Goal: Information Seeking & Learning: Compare options

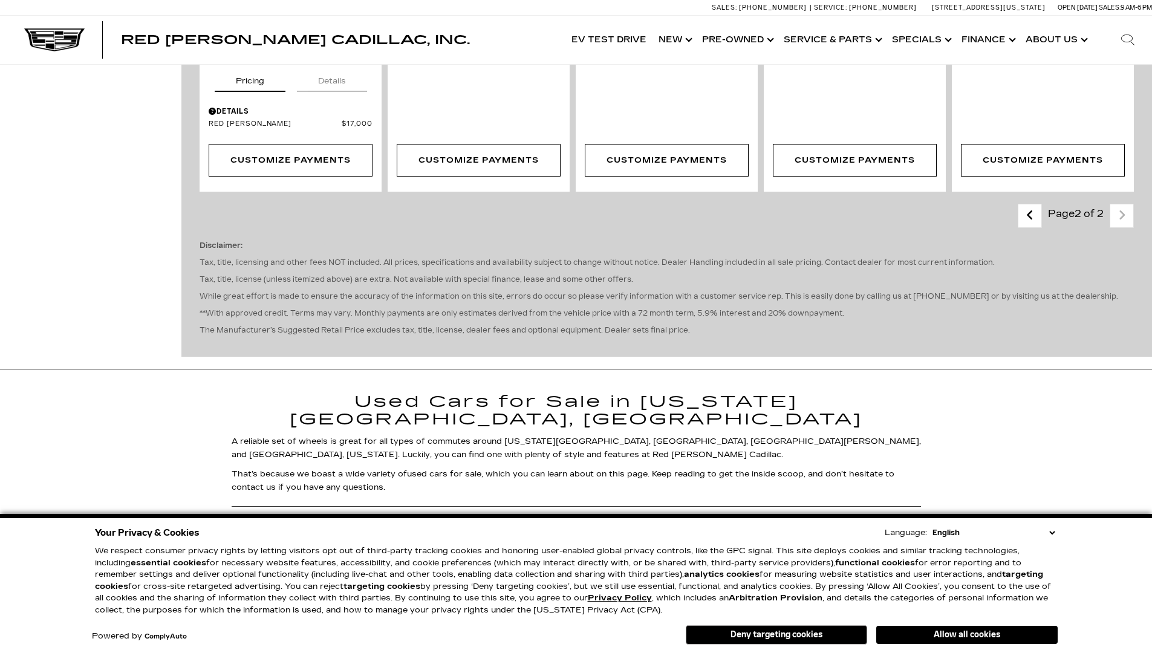
scroll to position [0, 1]
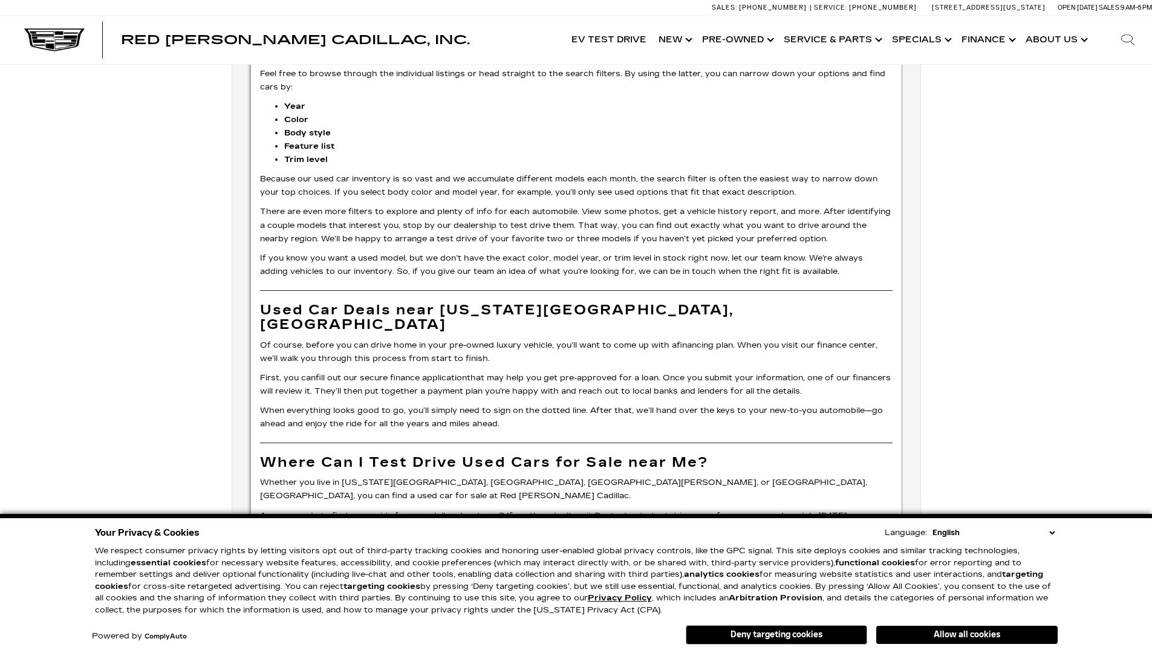
scroll to position [3114, 0]
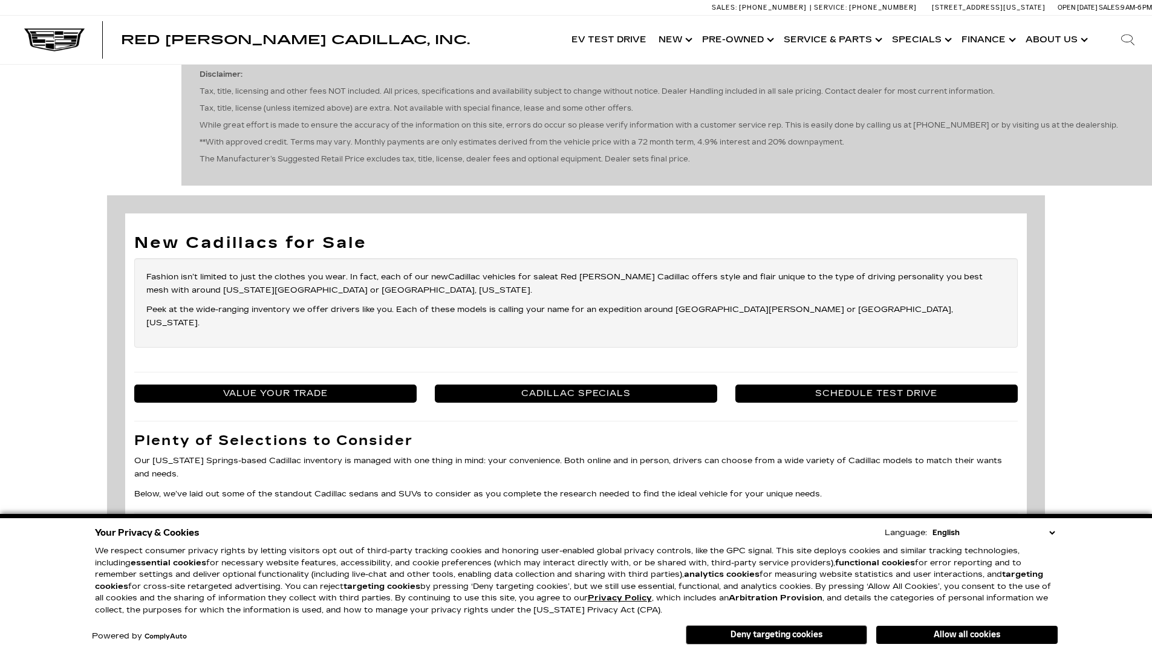
scroll to position [0, 1]
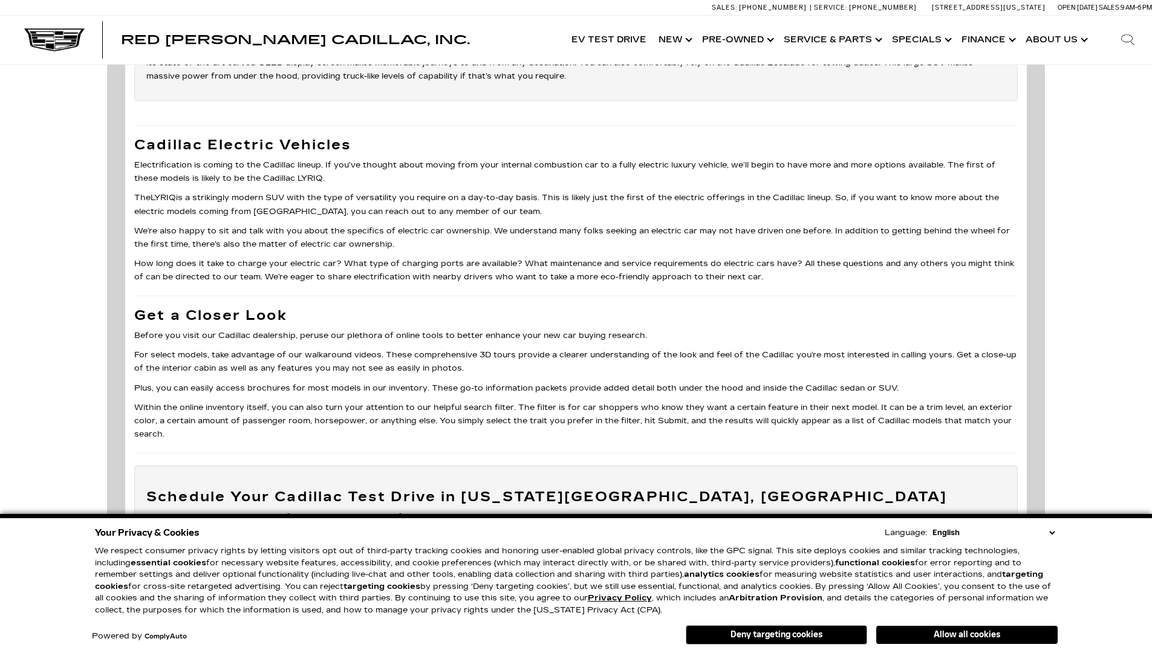
scroll to position [2149, 0]
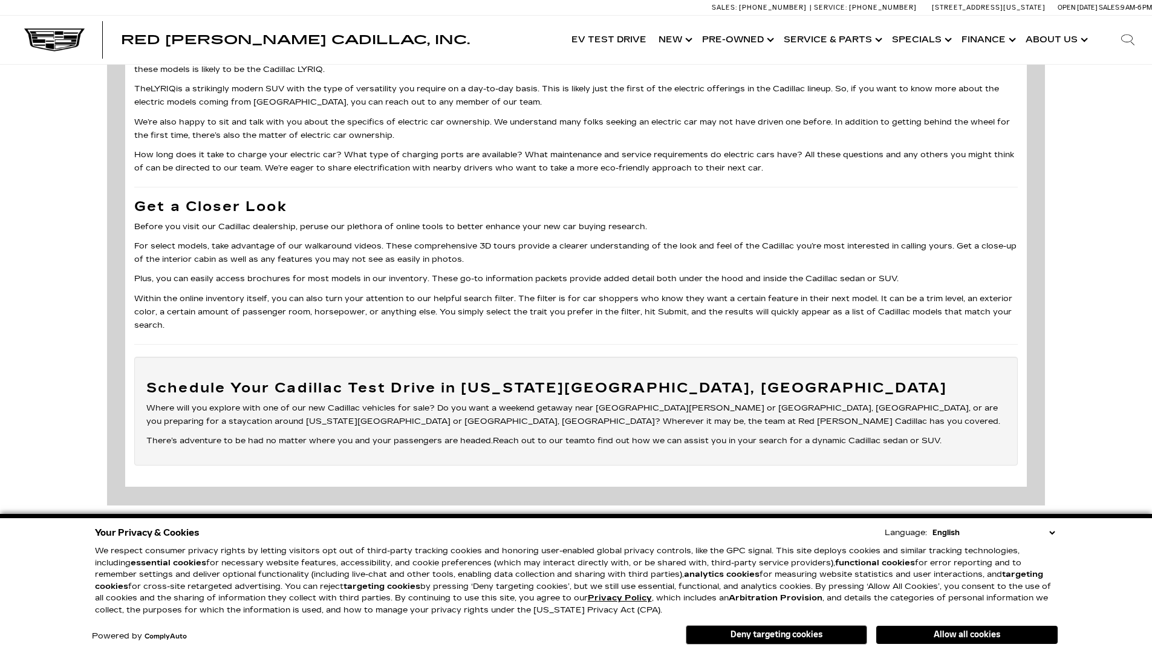
scroll to position [2094, 0]
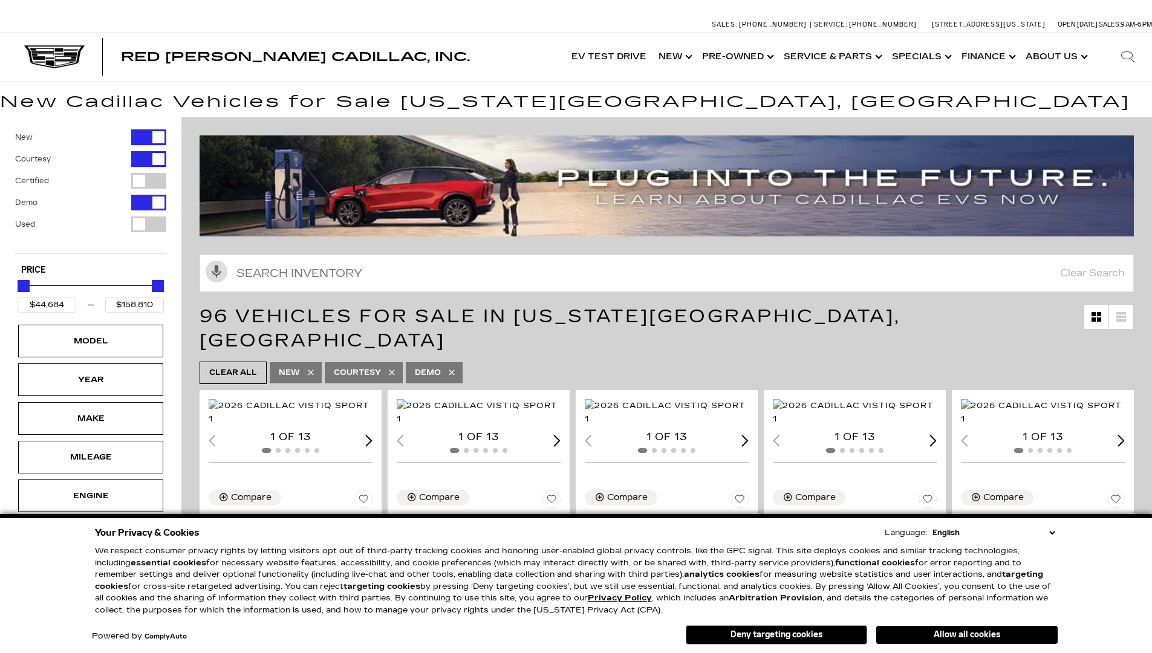
scroll to position [2015, 0]
